Goal: Information Seeking & Learning: Learn about a topic

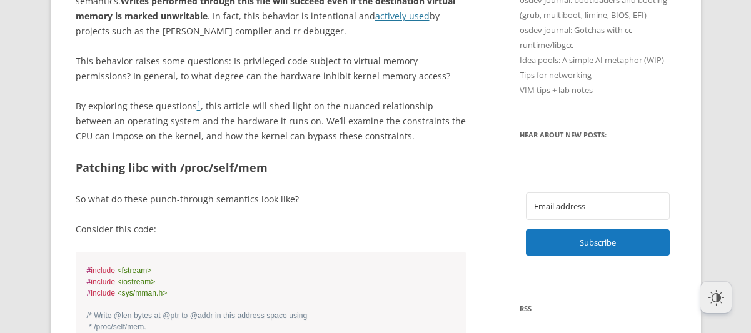
scroll to position [750, 0]
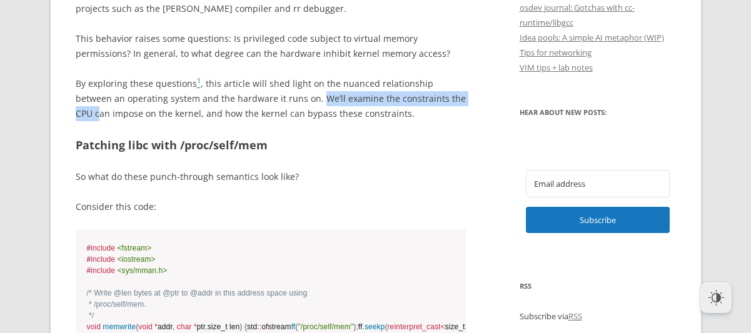
drag, startPoint x: 281, startPoint y: 98, endPoint x: 457, endPoint y: 103, distance: 176.4
click at [450, 101] on p "By exploring these questions 1 , this article will shed light on the nuanced re…" at bounding box center [271, 98] width 391 height 45
drag, startPoint x: 457, startPoint y: 105, endPoint x: 413, endPoint y: 116, distance: 45.2
click at [457, 106] on p "By exploring these questions 1 , this article will shed light on the nuanced re…" at bounding box center [271, 98] width 391 height 45
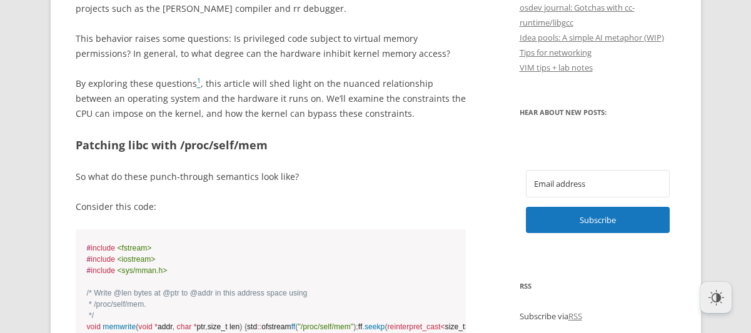
click at [401, 117] on p "By exploring these questions 1 , this article will shed light on the nuanced re…" at bounding box center [271, 98] width 391 height 45
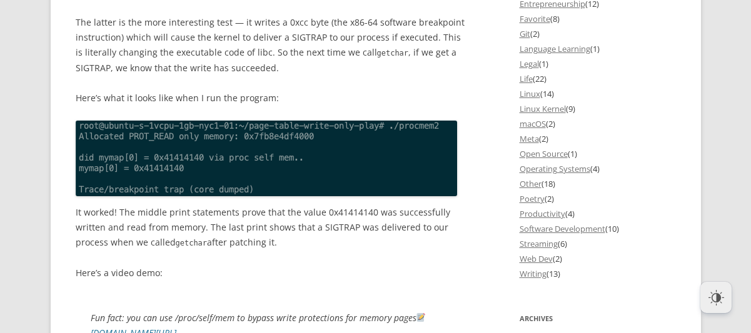
scroll to position [1500, 0]
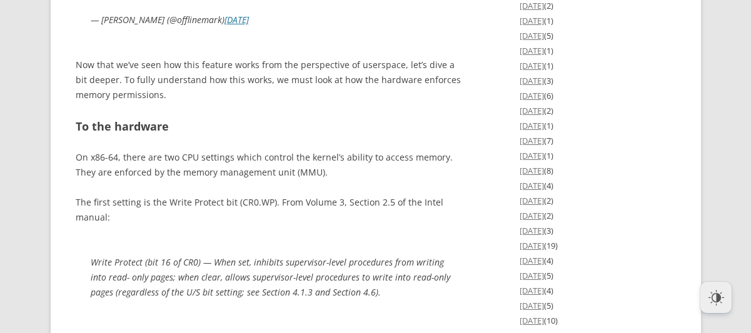
scroll to position [1750, 0]
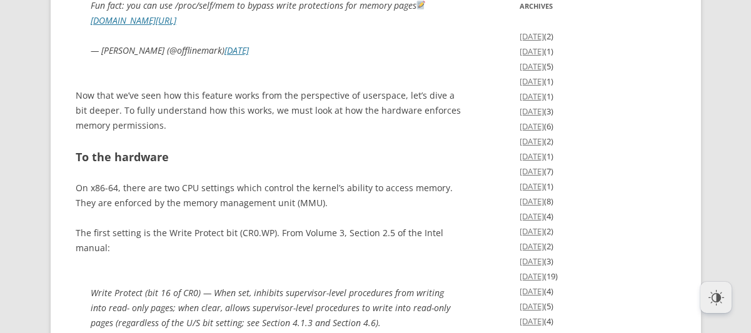
drag, startPoint x: 73, startPoint y: 54, endPoint x: 389, endPoint y: 58, distance: 317.0
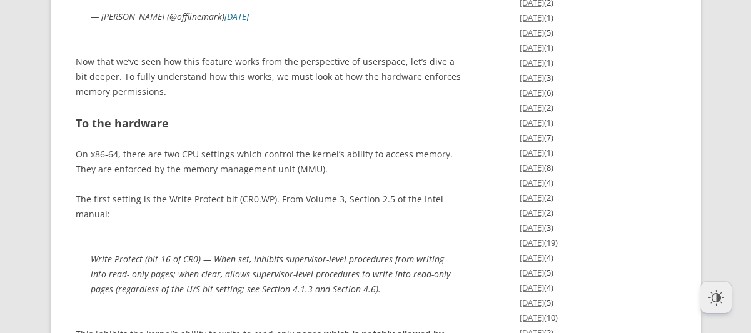
scroll to position [1813, 0]
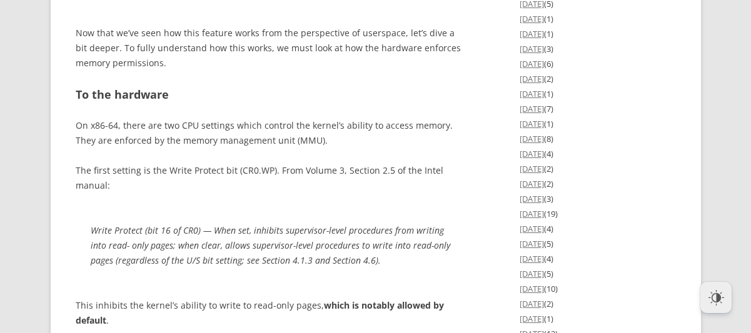
drag, startPoint x: 81, startPoint y: 23, endPoint x: 276, endPoint y: 23, distance: 194.4
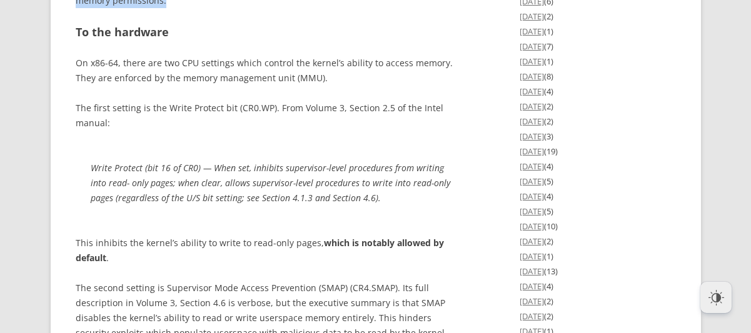
drag, startPoint x: 104, startPoint y: 106, endPoint x: 259, endPoint y: 123, distance: 155.9
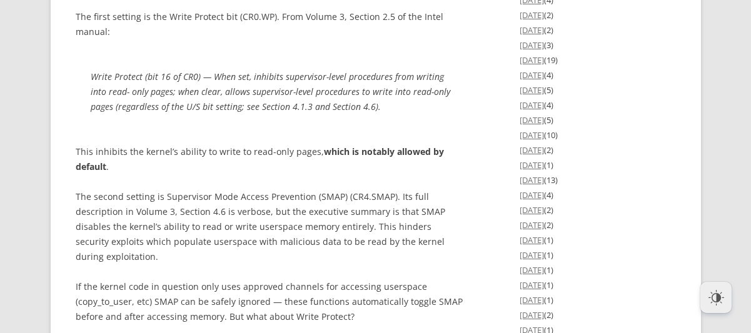
scroll to position [1938, 0]
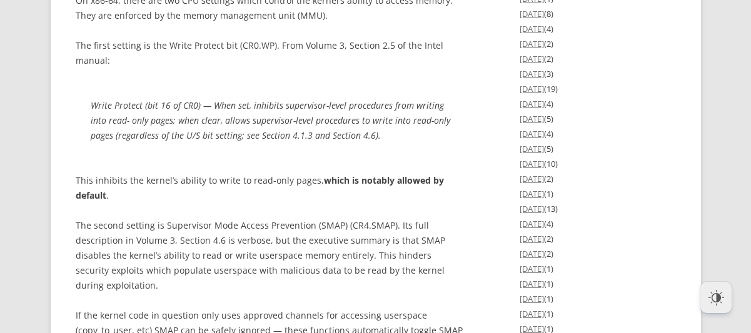
drag, startPoint x: 171, startPoint y: 61, endPoint x: 108, endPoint y: 46, distance: 64.9
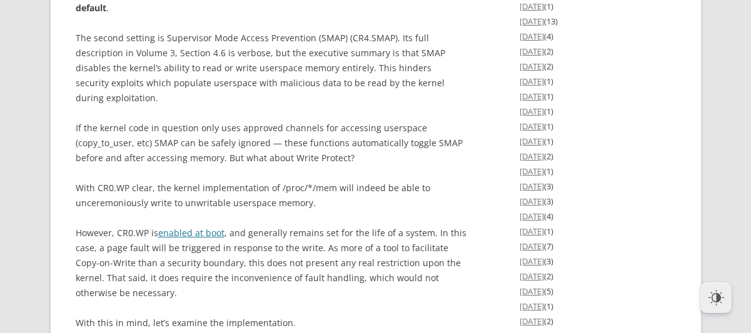
scroll to position [2188, 0]
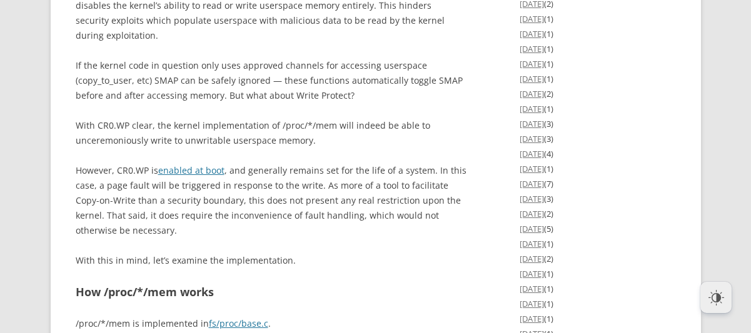
drag, startPoint x: 116, startPoint y: 73, endPoint x: 318, endPoint y: 53, distance: 203.5
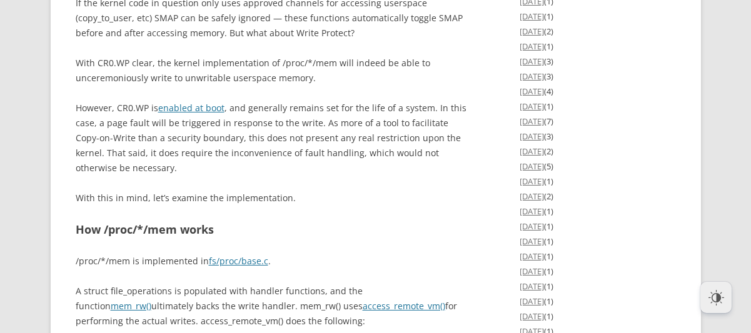
click at [393, 101] on div "Introduction An obscure [PERSON_NAME] of the /proc/*/mem pseudofile is its “pun…" at bounding box center [271, 280] width 391 height 3714
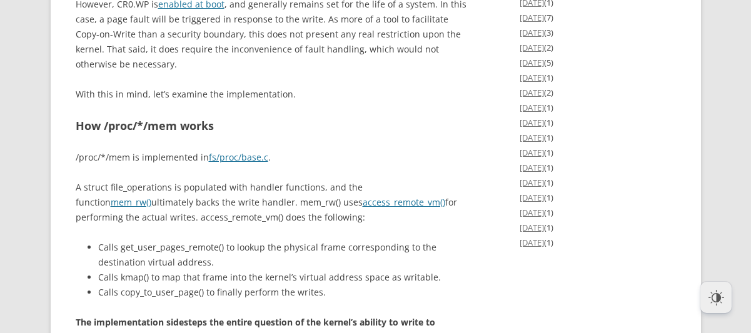
scroll to position [2376, 0]
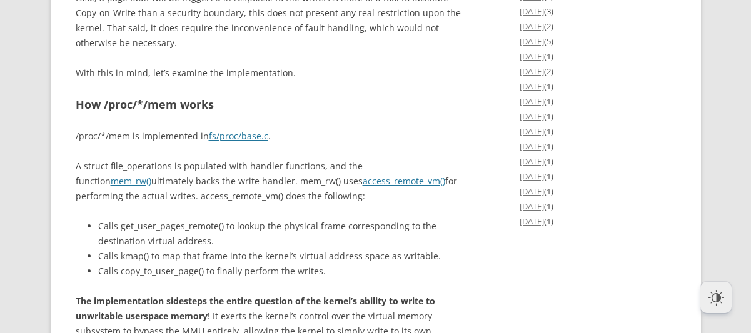
drag, startPoint x: 74, startPoint y: 63, endPoint x: 386, endPoint y: 63, distance: 312.0
click at [386, 63] on div "offlinemark Life, art, and systems programming Menu Skip to content Home About …" at bounding box center [376, 275] width 650 height 5242
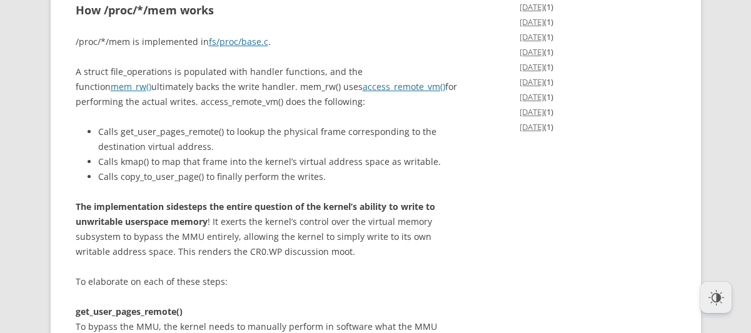
scroll to position [2501, 0]
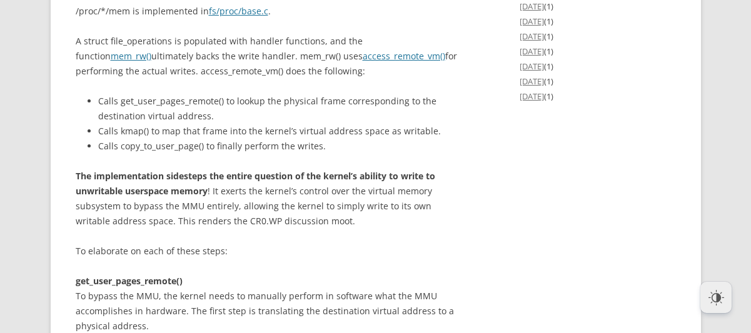
drag, startPoint x: 102, startPoint y: 60, endPoint x: 323, endPoint y: 58, distance: 220.7
drag, startPoint x: 179, startPoint y: 61, endPoint x: 296, endPoint y: 61, distance: 116.9
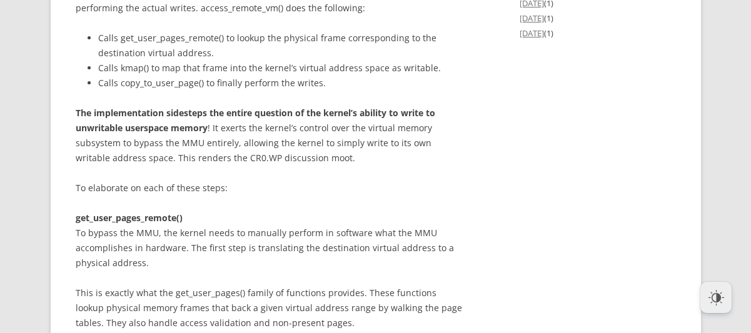
scroll to position [2626, 0]
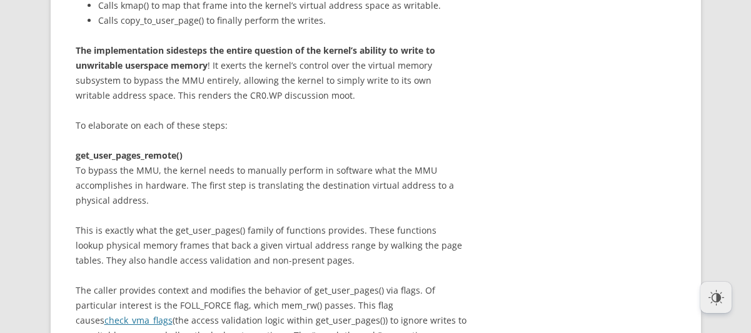
drag, startPoint x: 132, startPoint y: 55, endPoint x: 349, endPoint y: 55, distance: 216.9
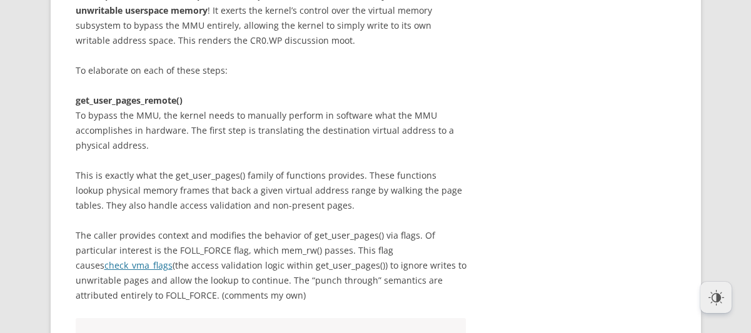
scroll to position [2689, 0]
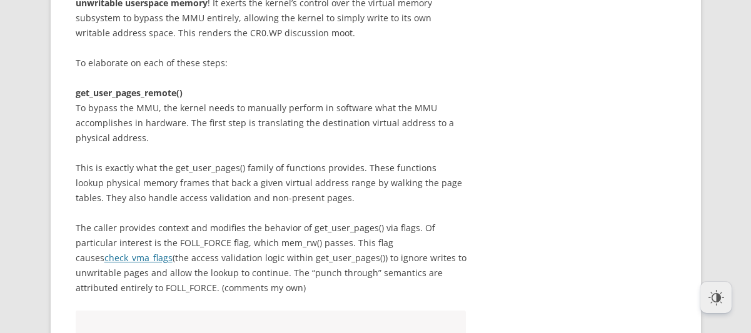
drag, startPoint x: 119, startPoint y: 23, endPoint x: 222, endPoint y: 23, distance: 102.5
drag, startPoint x: 121, startPoint y: 53, endPoint x: 446, endPoint y: 54, distance: 325.1
drag, startPoint x: 99, startPoint y: 67, endPoint x: 347, endPoint y: 64, distance: 248.2
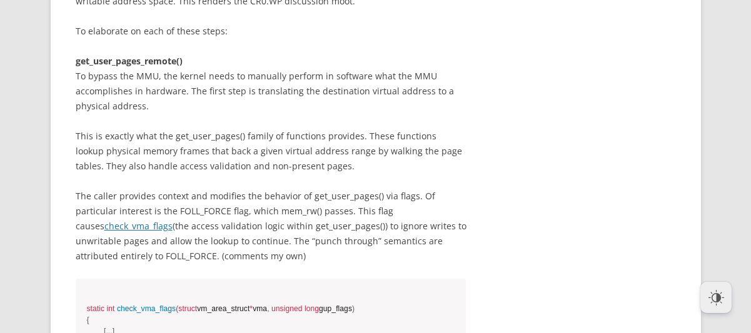
scroll to position [2751, 0]
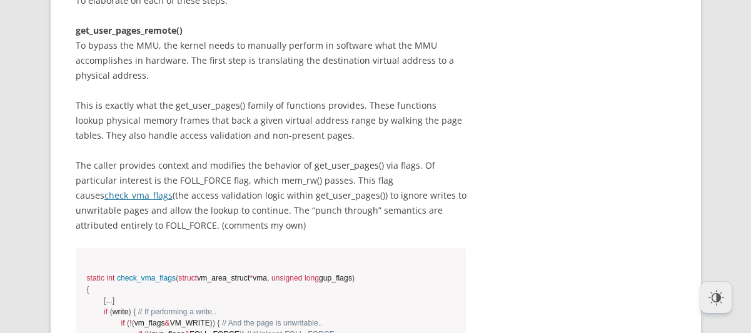
drag, startPoint x: 213, startPoint y: 50, endPoint x: 332, endPoint y: 83, distance: 123.1
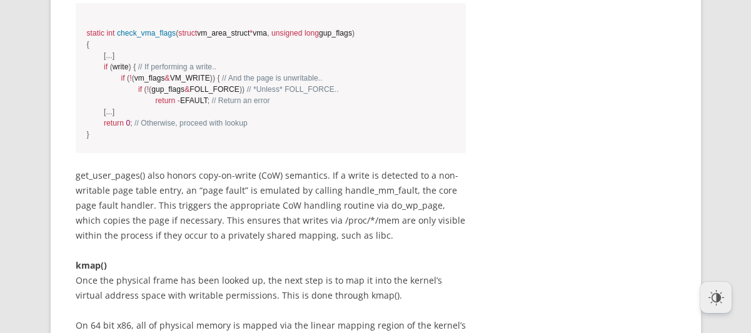
scroll to position [3001, 0]
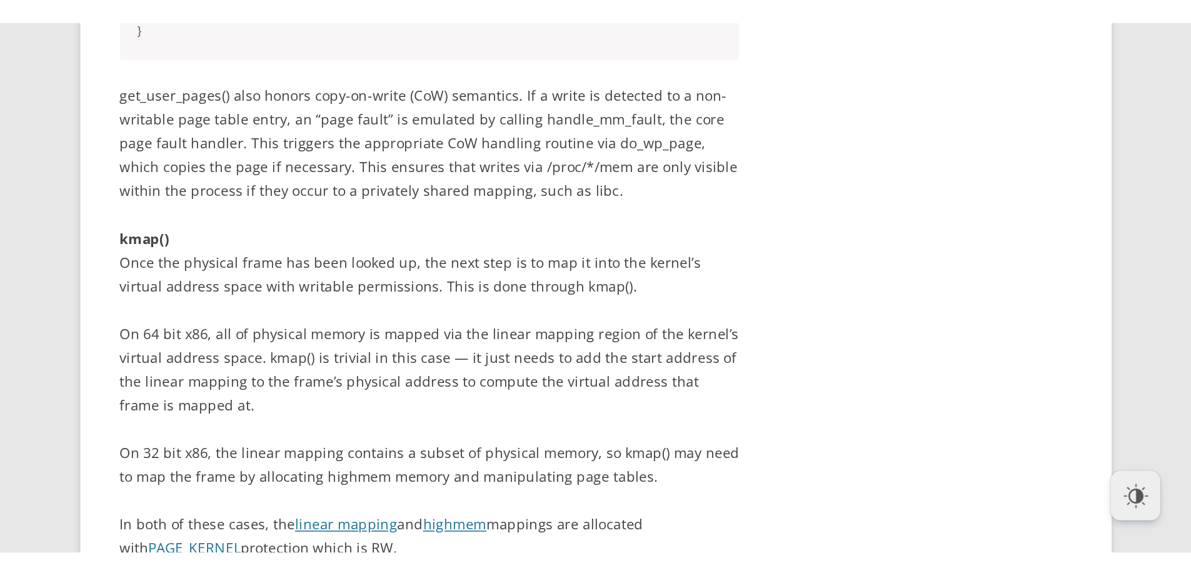
scroll to position [3189, 0]
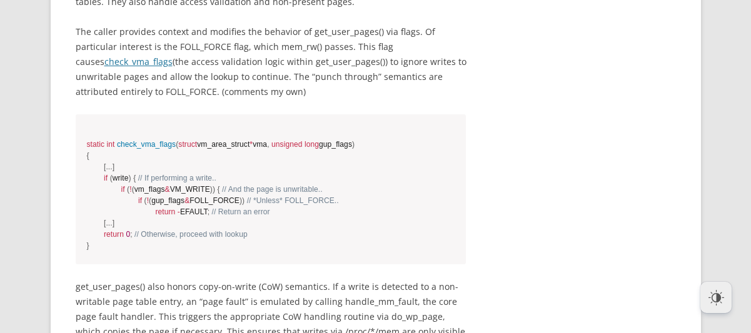
scroll to position [2814, 0]
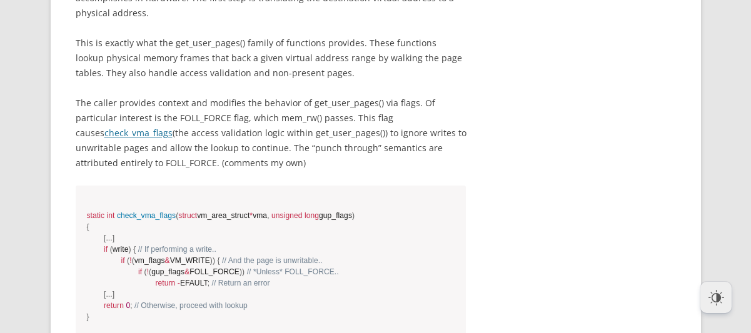
drag, startPoint x: 74, startPoint y: 76, endPoint x: 178, endPoint y: 73, distance: 104.5
drag, startPoint x: 74, startPoint y: 77, endPoint x: 140, endPoint y: 71, distance: 66.6
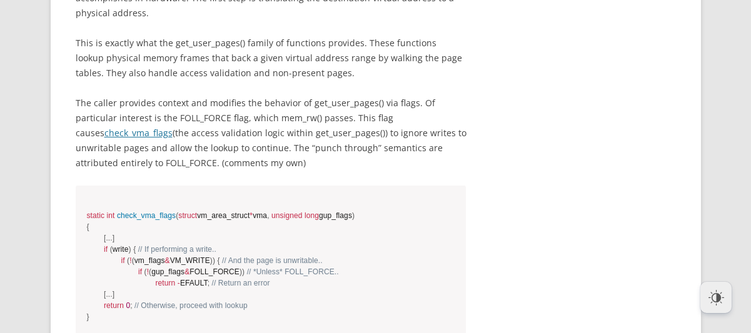
copy strong "get_user_pages"
